Goal: Task Accomplishment & Management: Use online tool/utility

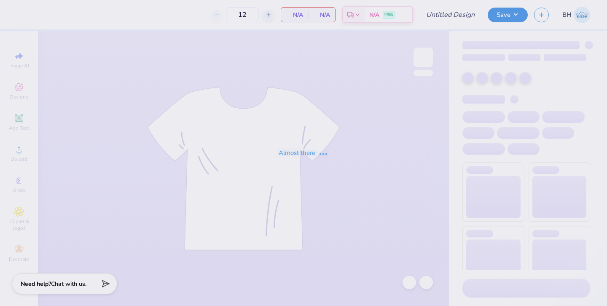
type input "pi phi baby tee philo"
type input "24"
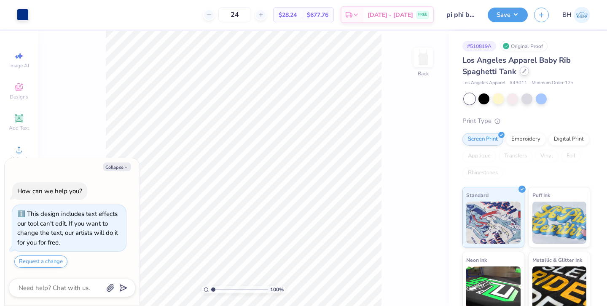
click at [522, 71] on icon at bounding box center [524, 71] width 4 height 4
type textarea "x"
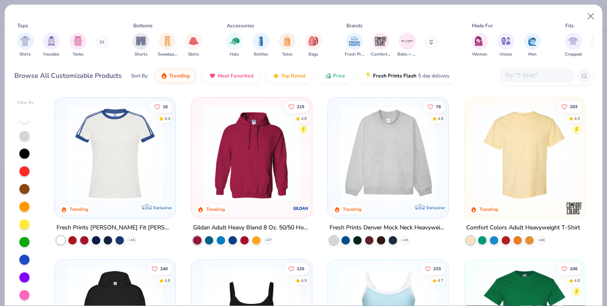
click at [517, 71] on input "text" at bounding box center [536, 76] width 65 height 10
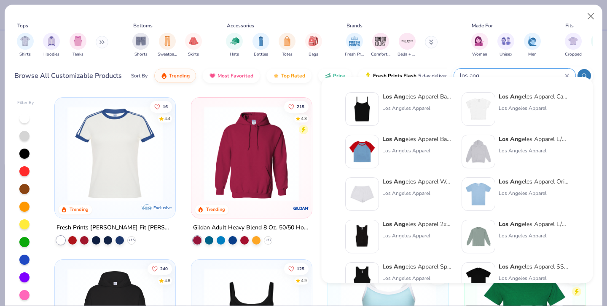
type input "los ang"
click at [470, 195] on img at bounding box center [478, 194] width 26 height 26
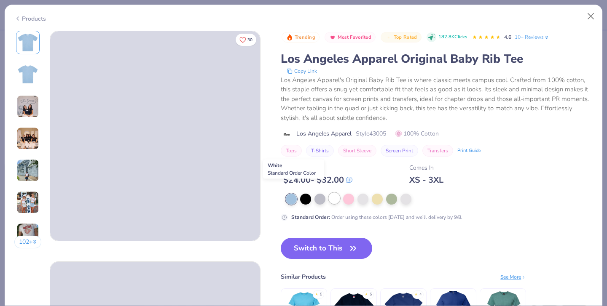
click at [329, 193] on div at bounding box center [334, 198] width 11 height 11
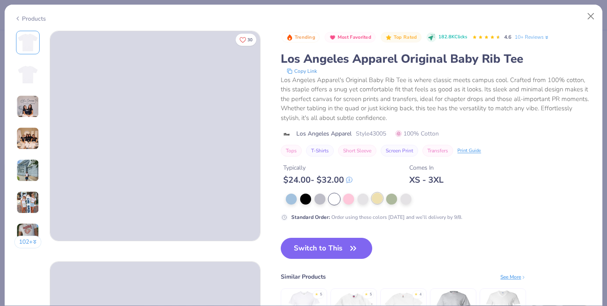
click at [372, 193] on div at bounding box center [377, 198] width 11 height 11
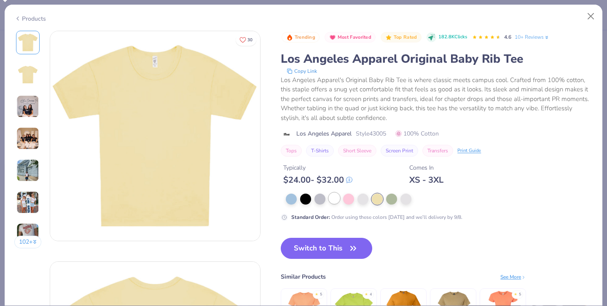
click at [329, 193] on div at bounding box center [334, 198] width 11 height 11
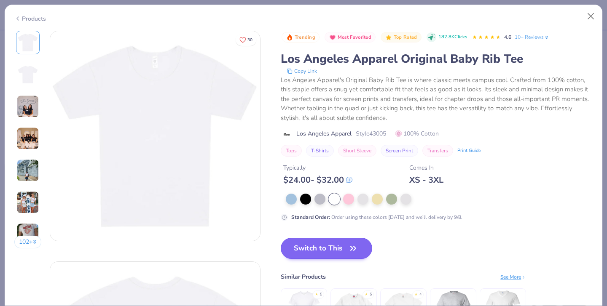
click at [301, 238] on button "Switch to This" at bounding box center [326, 248] width 91 height 21
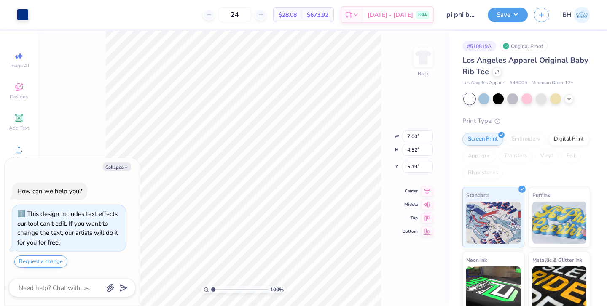
type textarea "x"
type input "1.39"
type textarea "x"
type input "5.58"
type input "3.60"
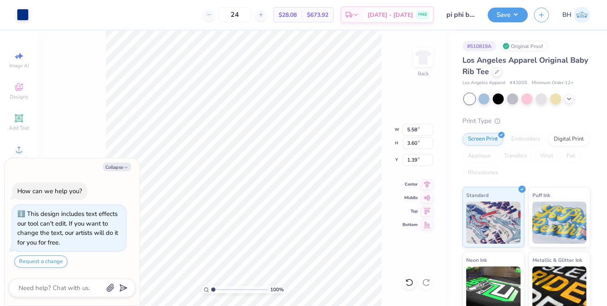
type textarea "x"
type input "1.46"
click at [504, 16] on button "Save" at bounding box center [508, 13] width 40 height 15
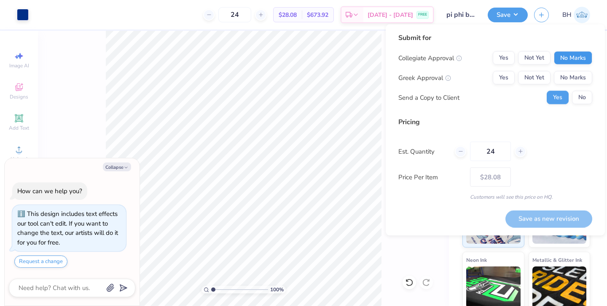
click at [564, 59] on button "No Marks" at bounding box center [573, 57] width 38 height 13
click at [502, 79] on button "Yes" at bounding box center [504, 77] width 22 height 13
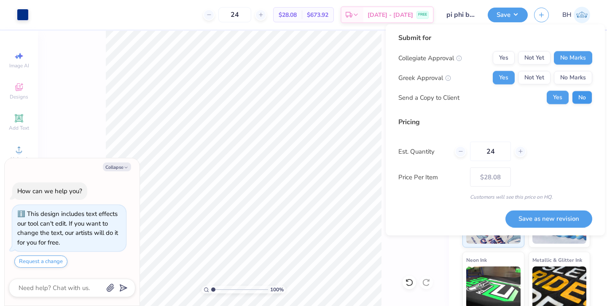
click at [577, 102] on button "No" at bounding box center [582, 97] width 20 height 13
type textarea "x"
click at [552, 217] on button "Save as new revision" at bounding box center [548, 218] width 87 height 17
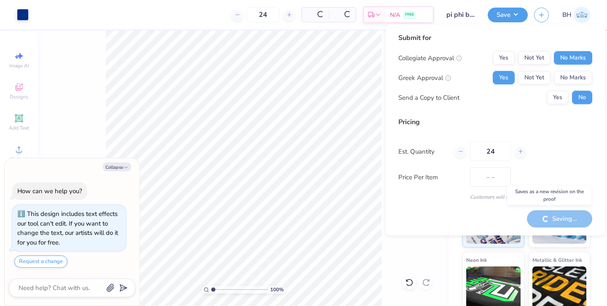
type input "$28.08"
type textarea "x"
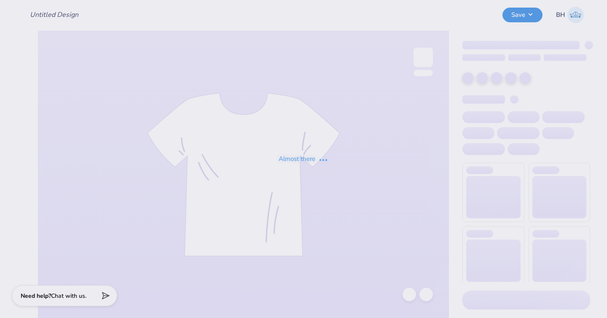
type input "pi phi baby tee philo"
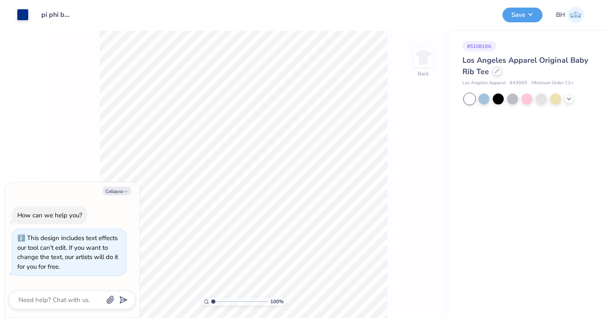
click at [499, 72] on div at bounding box center [496, 71] width 9 height 9
type textarea "x"
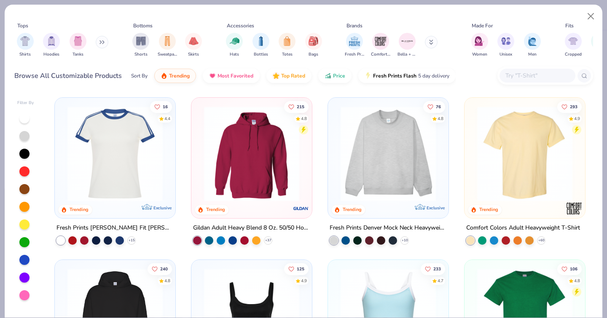
click at [520, 71] on input "text" at bounding box center [536, 76] width 65 height 10
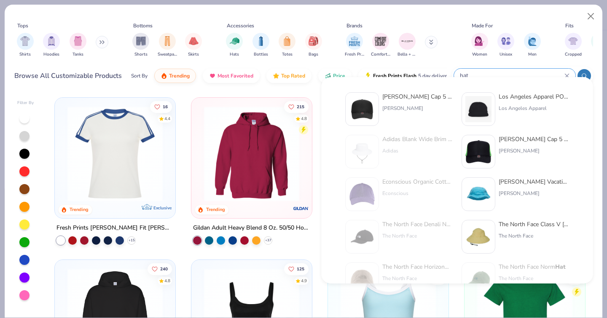
type input "hat"
click at [371, 110] on img at bounding box center [362, 109] width 26 height 26
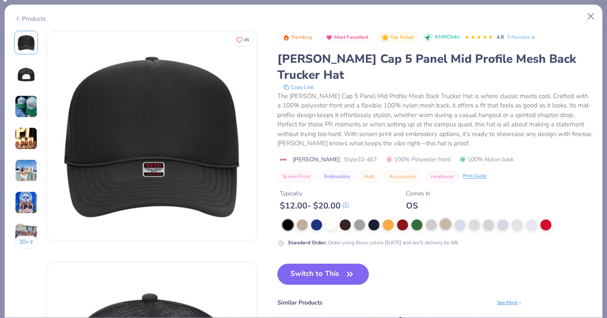
click at [440, 219] on div at bounding box center [445, 224] width 11 height 11
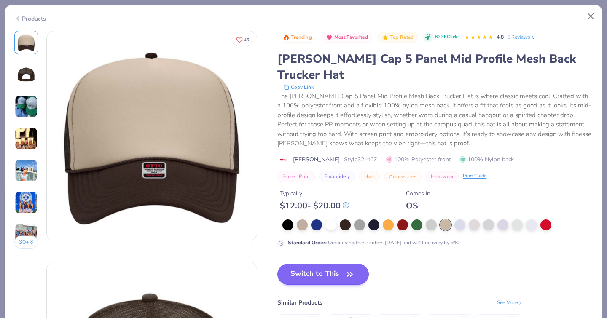
click at [277, 264] on button "Switch to This" at bounding box center [322, 274] width 91 height 21
type textarea "x"
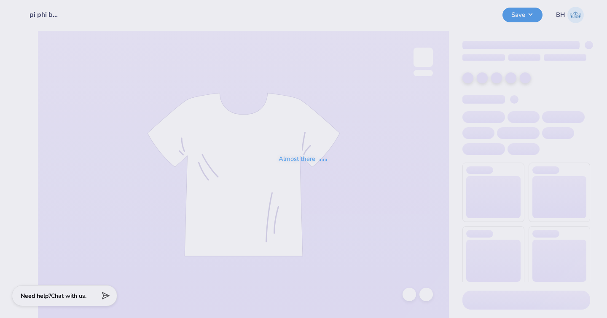
type input "pi phi baby tee philo"
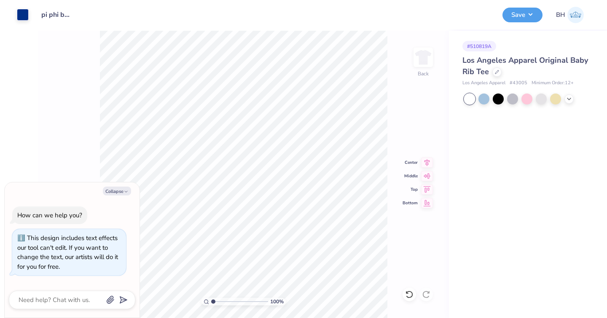
type textarea "x"
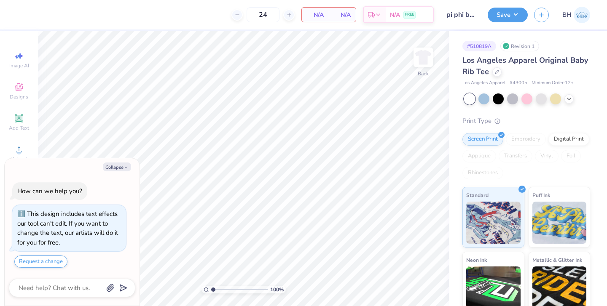
type textarea "x"
